Goal: Transaction & Acquisition: Purchase product/service

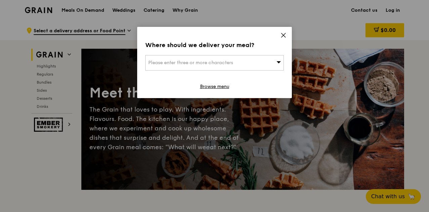
click at [283, 36] on icon at bounding box center [284, 35] width 6 height 6
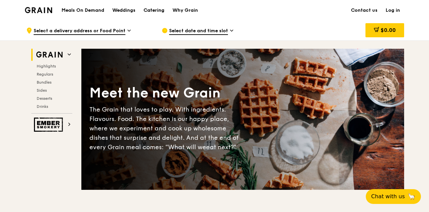
click at [160, 8] on div "Catering" at bounding box center [154, 10] width 21 height 20
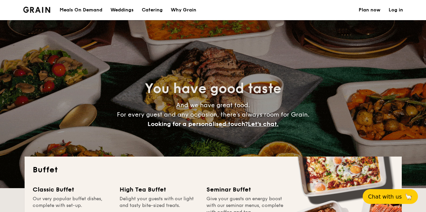
select select
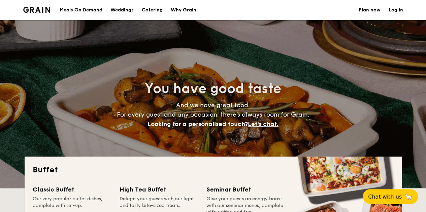
click at [157, 10] on h1 "Catering" at bounding box center [152, 10] width 21 height 20
click at [75, 8] on div "Meals On Demand" at bounding box center [81, 10] width 43 height 20
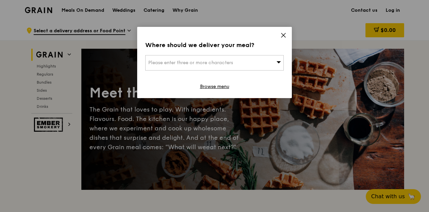
click at [284, 36] on icon at bounding box center [284, 35] width 4 height 4
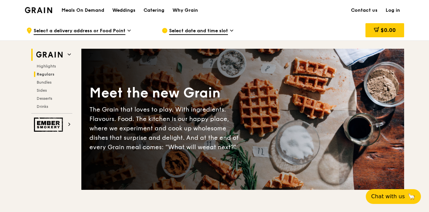
click at [50, 74] on span "Regulars" at bounding box center [46, 74] width 18 height 5
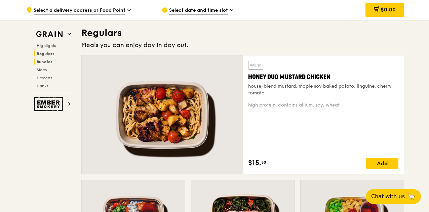
click at [49, 60] on span "Bundles" at bounding box center [45, 62] width 16 height 5
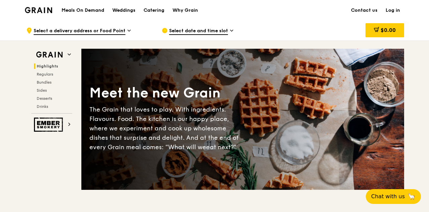
click at [126, 30] on div ".cls-1 { fill: none; stroke: #fff; stroke-linecap: round; stroke-linejoin: roun…" at bounding box center [88, 31] width 125 height 20
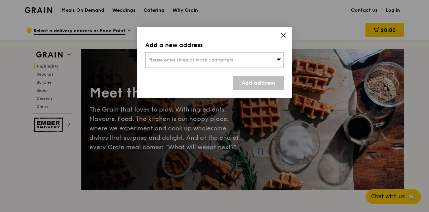
click at [204, 59] on span "Please enter three or more characters" at bounding box center [190, 60] width 85 height 6
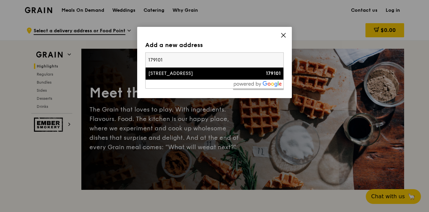
type input "179101"
click at [201, 72] on div "[STREET_ADDRESS]" at bounding box center [198, 73] width 100 height 7
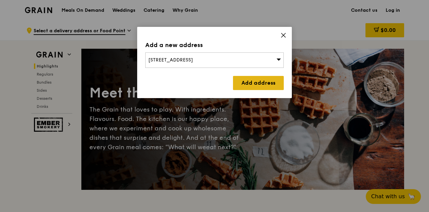
click at [267, 84] on link "Add address" at bounding box center [258, 83] width 51 height 14
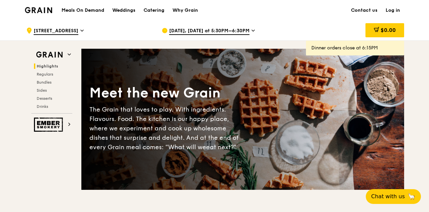
click at [237, 32] on span "[DATE], [DATE] at 5:30PM–6:30PM" at bounding box center [209, 31] width 80 height 7
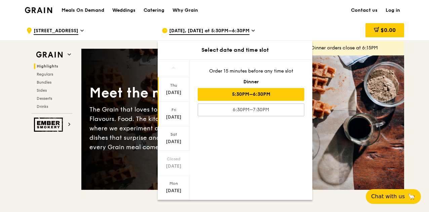
click at [180, 119] on div "[DATE]" at bounding box center [174, 117] width 30 height 7
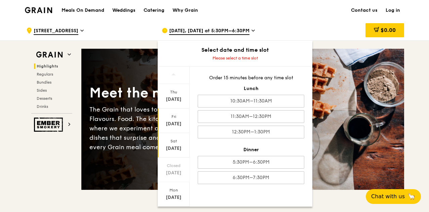
scroll to position [65, 0]
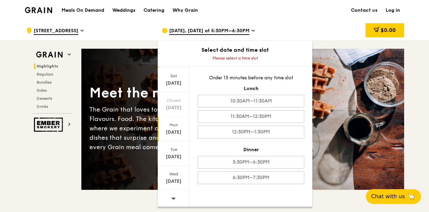
click at [182, 127] on div "[DATE]" at bounding box center [174, 129] width 32 height 25
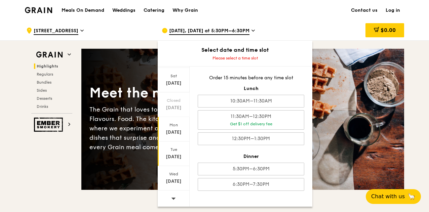
click at [178, 142] on div "[DATE]" at bounding box center [174, 154] width 32 height 25
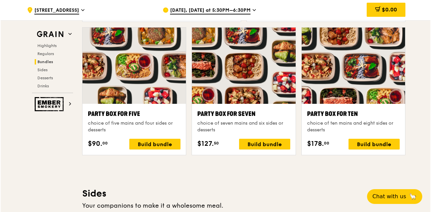
scroll to position [1346, 0]
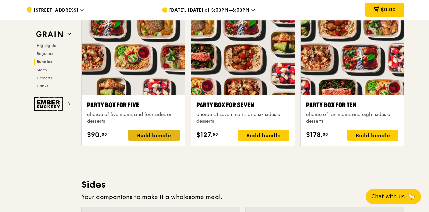
click at [150, 136] on div "Build bundle" at bounding box center [154, 135] width 51 height 11
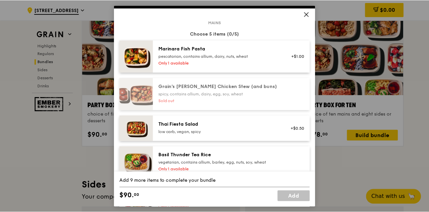
scroll to position [0, 0]
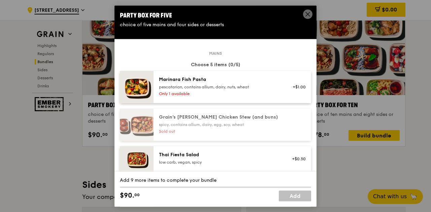
click at [307, 14] on icon at bounding box center [307, 14] width 4 height 4
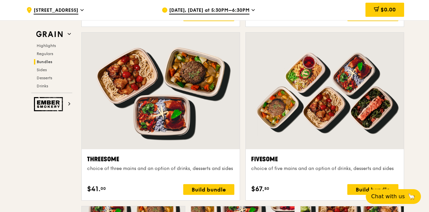
scroll to position [1110, 0]
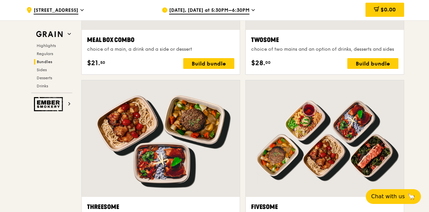
click at [242, 11] on span "[DATE], [DATE] at 5:30PM–6:30PM" at bounding box center [209, 10] width 80 height 7
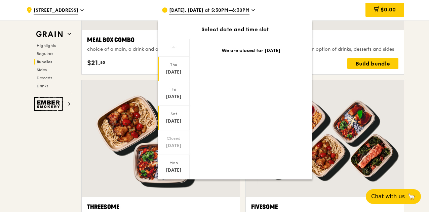
click at [180, 121] on div "[DATE]" at bounding box center [174, 121] width 30 height 7
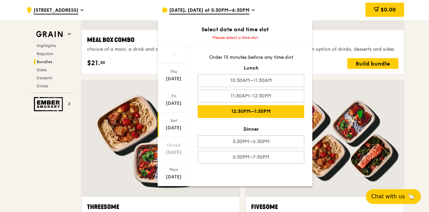
click at [266, 108] on div "12:30PM–1:30PM" at bounding box center [251, 111] width 107 height 13
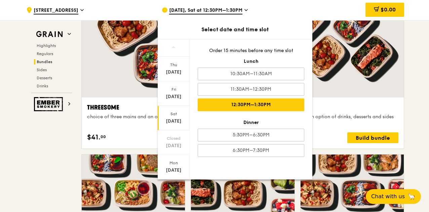
scroll to position [1211, 0]
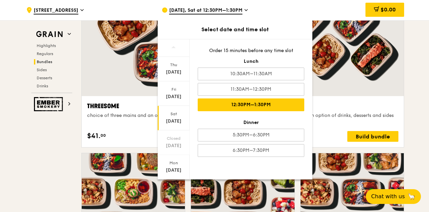
click at [270, 104] on div "12:30PM–1:30PM" at bounding box center [251, 105] width 107 height 13
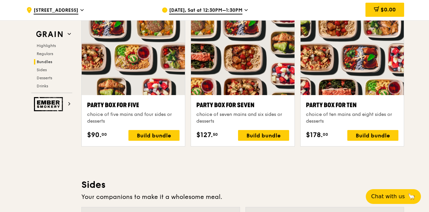
scroll to position [1312, 0]
